Goal: Transaction & Acquisition: Purchase product/service

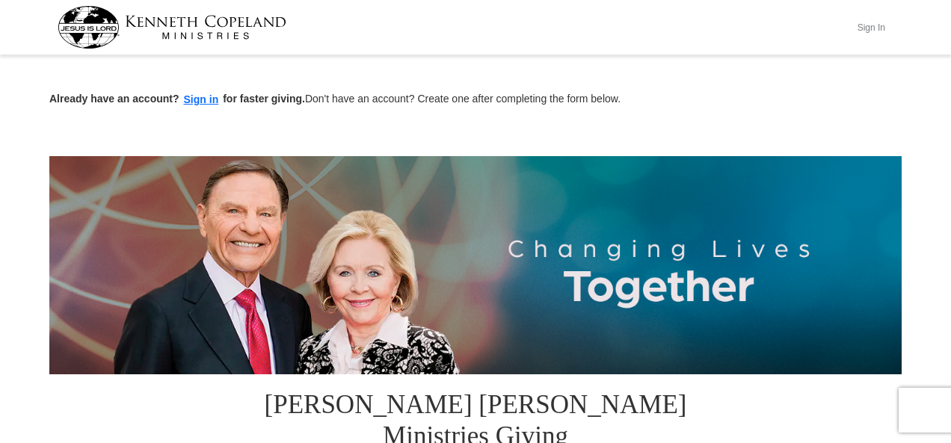
click at [869, 28] on button "Sign In" at bounding box center [871, 27] width 45 height 23
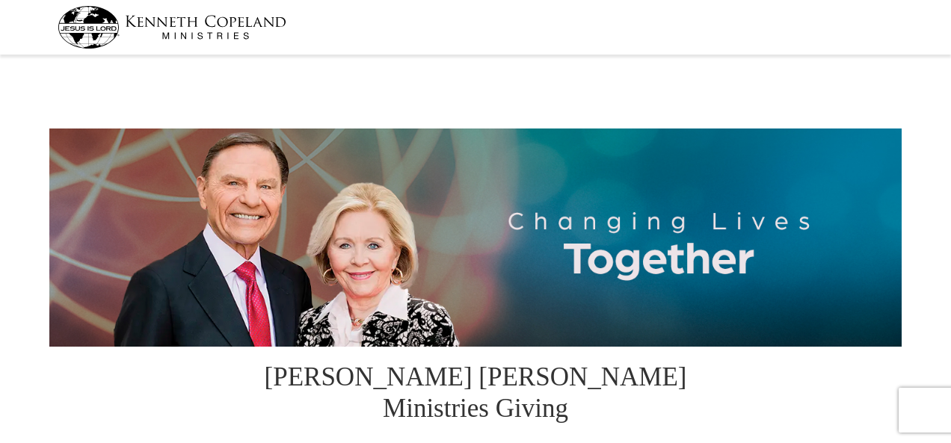
select select "WA"
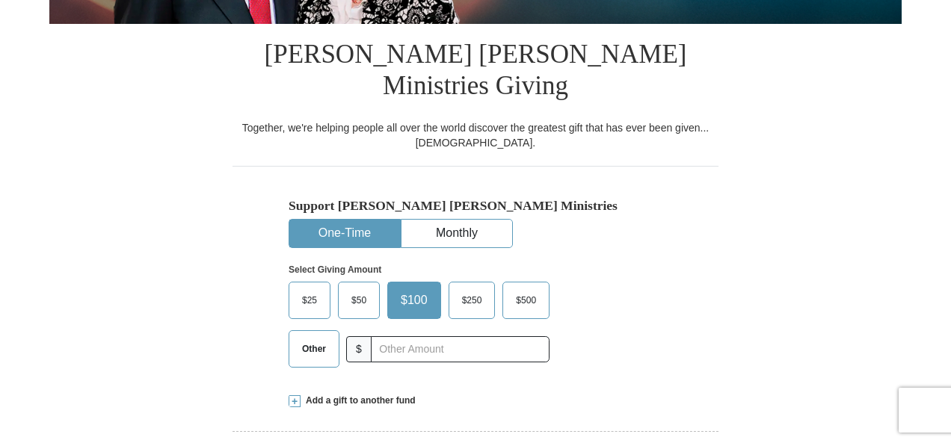
scroll to position [353, 0]
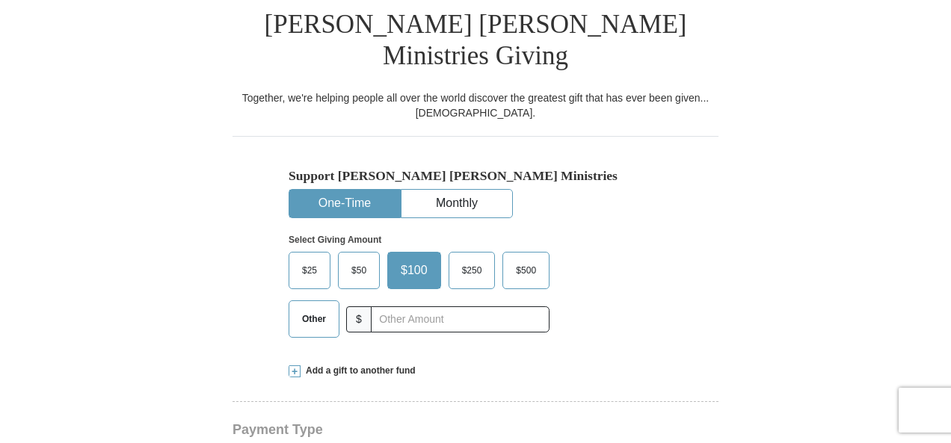
click at [296, 366] on span at bounding box center [295, 372] width 12 height 12
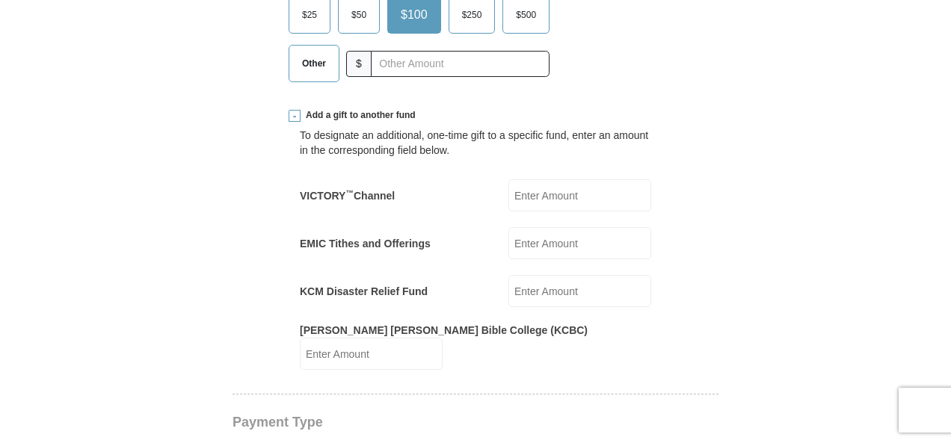
scroll to position [631, 0]
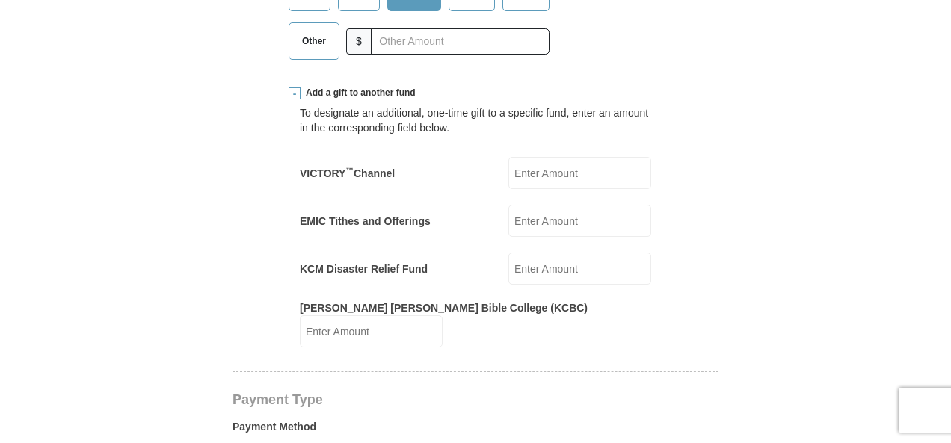
click at [523, 253] on input "KCM Disaster Relief Fund" at bounding box center [580, 269] width 143 height 32
type input "50.00"
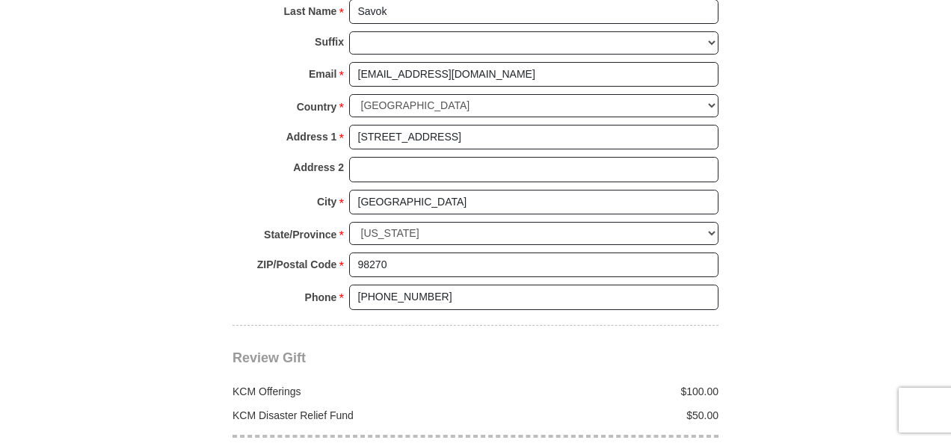
scroll to position [1467, 0]
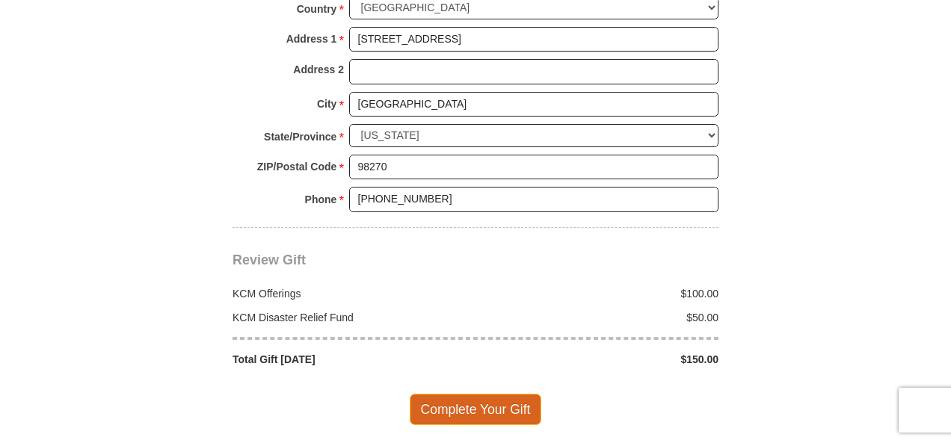
click at [485, 394] on span "Complete Your Gift" at bounding box center [476, 409] width 132 height 31
